Goal: Transaction & Acquisition: Download file/media

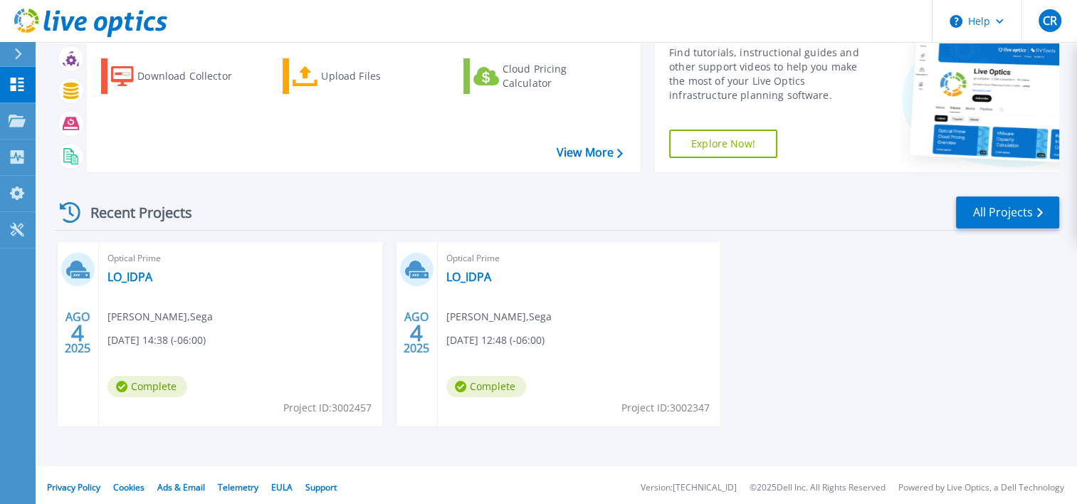
scroll to position [71, 0]
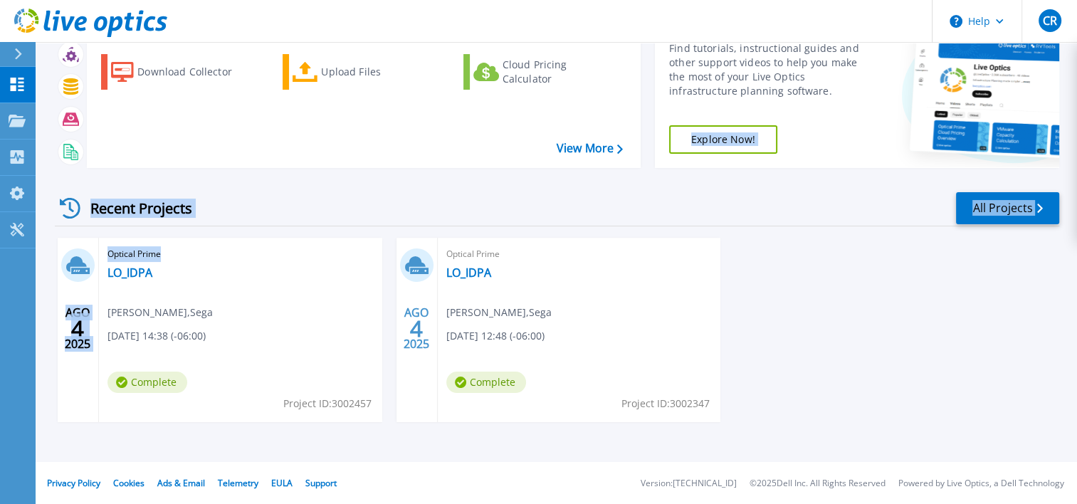
drag, startPoint x: 260, startPoint y: 427, endPoint x: 776, endPoint y: 174, distance: 574.6
click at [776, 174] on div "Start a New Project Download Collector Upload Files Cloud Pricing Calculator Vi…" at bounding box center [557, 228] width 1004 height 468
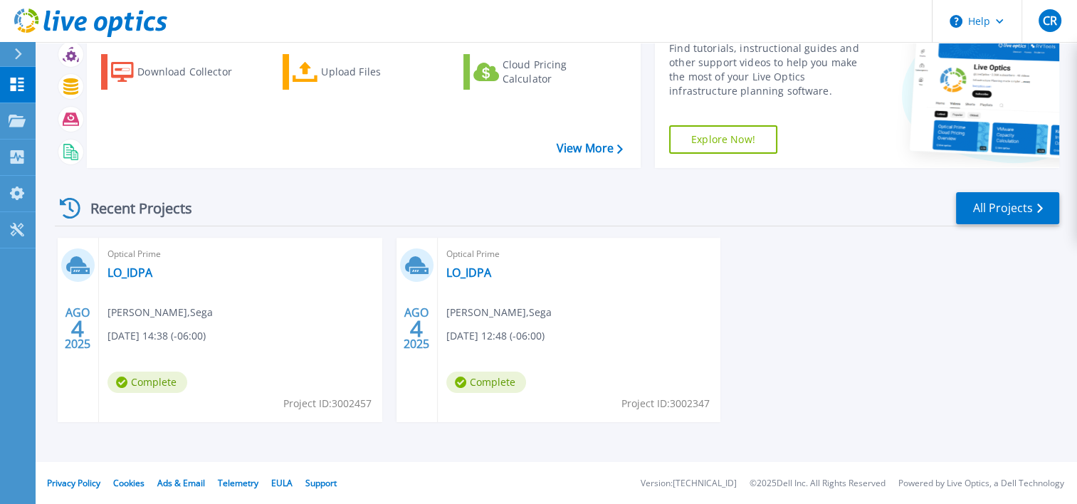
click at [814, 313] on div "AGO 4 2025 Optical Prime LO_IDPA [PERSON_NAME] , Sega [DATE] 14:38 (-06:00) Com…" at bounding box center [551, 344] width 1016 height 213
click at [1021, 207] on link "All Projects" at bounding box center [1007, 208] width 103 height 32
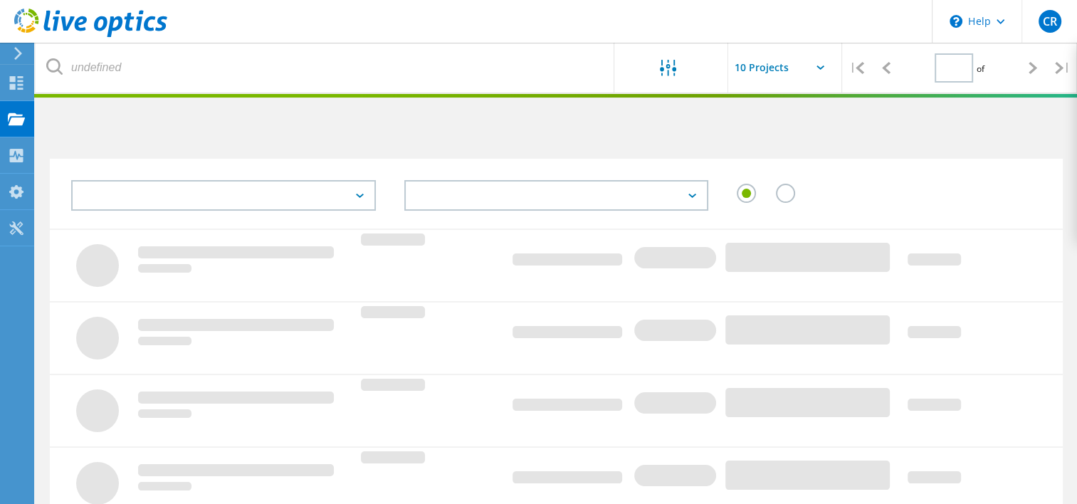
type input "1"
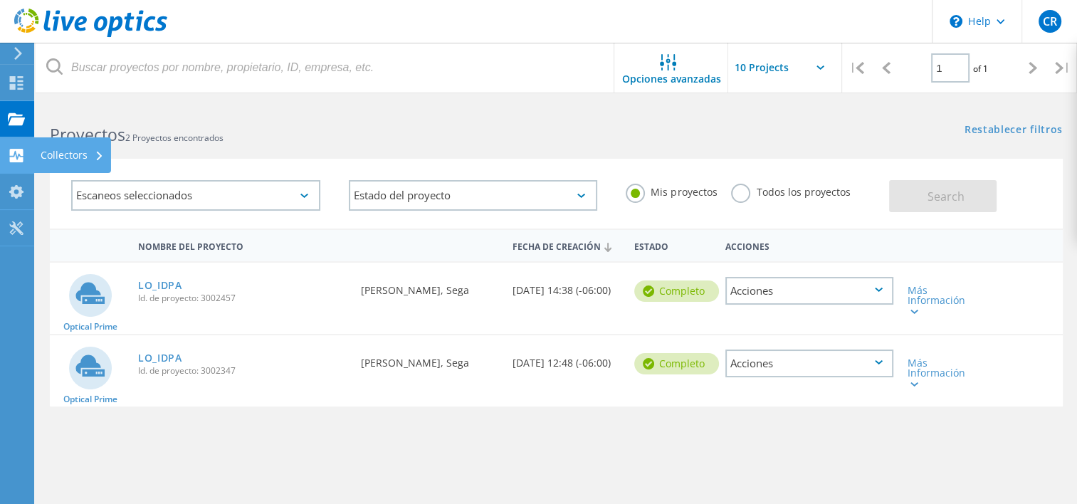
click at [19, 154] on icon at bounding box center [16, 156] width 17 height 14
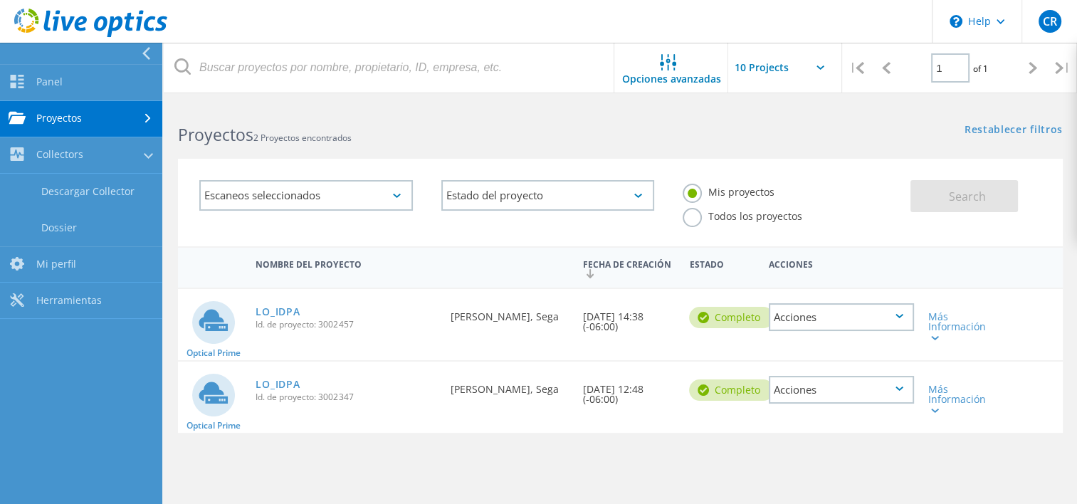
click at [70, 121] on link "Proyectos" at bounding box center [81, 119] width 162 height 36
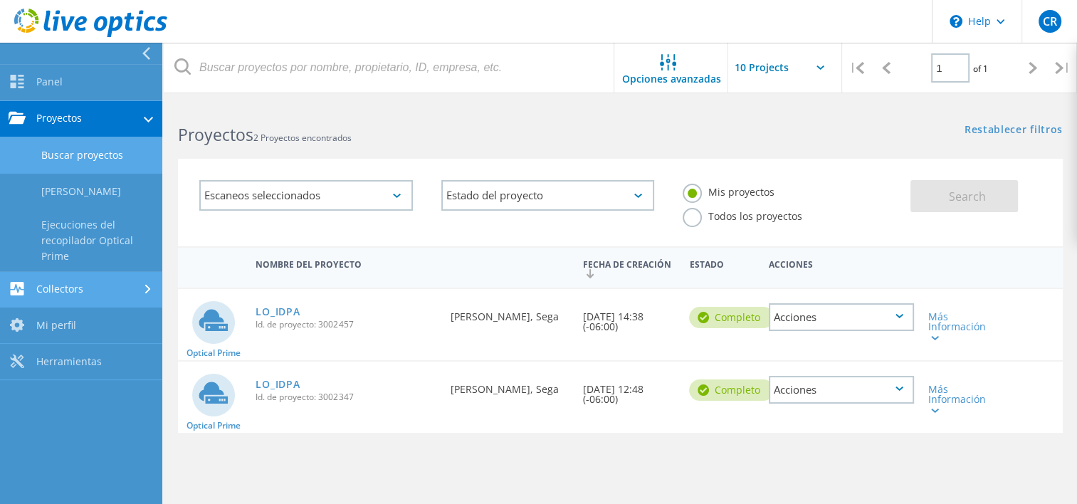
click at [104, 290] on link "Collectors" at bounding box center [81, 290] width 162 height 36
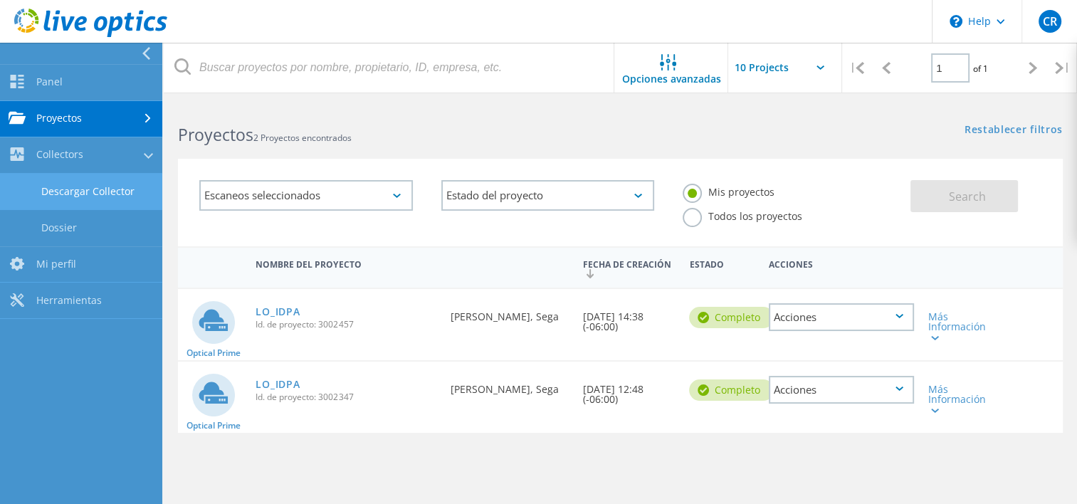
click at [91, 196] on link "Descargar Collector" at bounding box center [81, 192] width 162 height 36
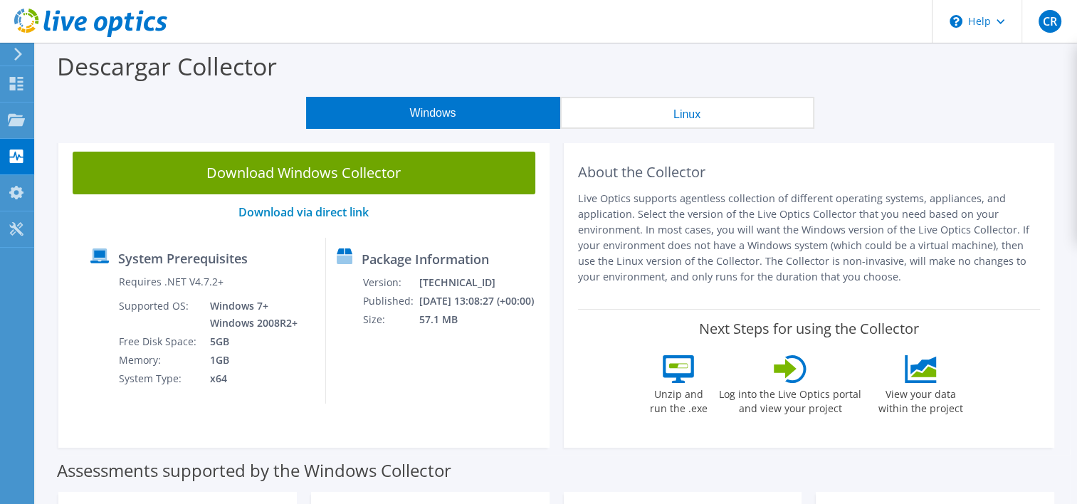
click at [680, 122] on button "Linux" at bounding box center [687, 113] width 254 height 32
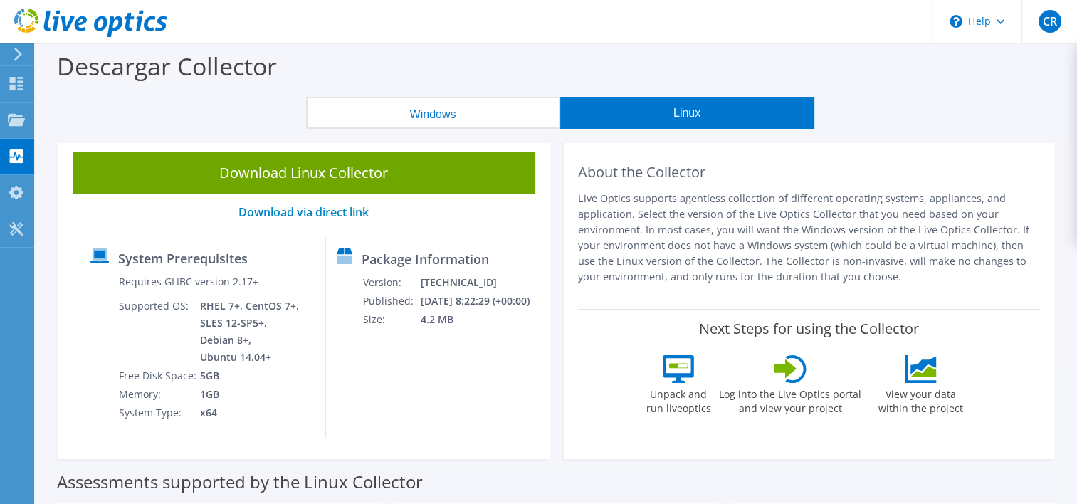
click at [498, 105] on button "Windows" at bounding box center [433, 113] width 254 height 32
